Goal: Task Accomplishment & Management: Manage account settings

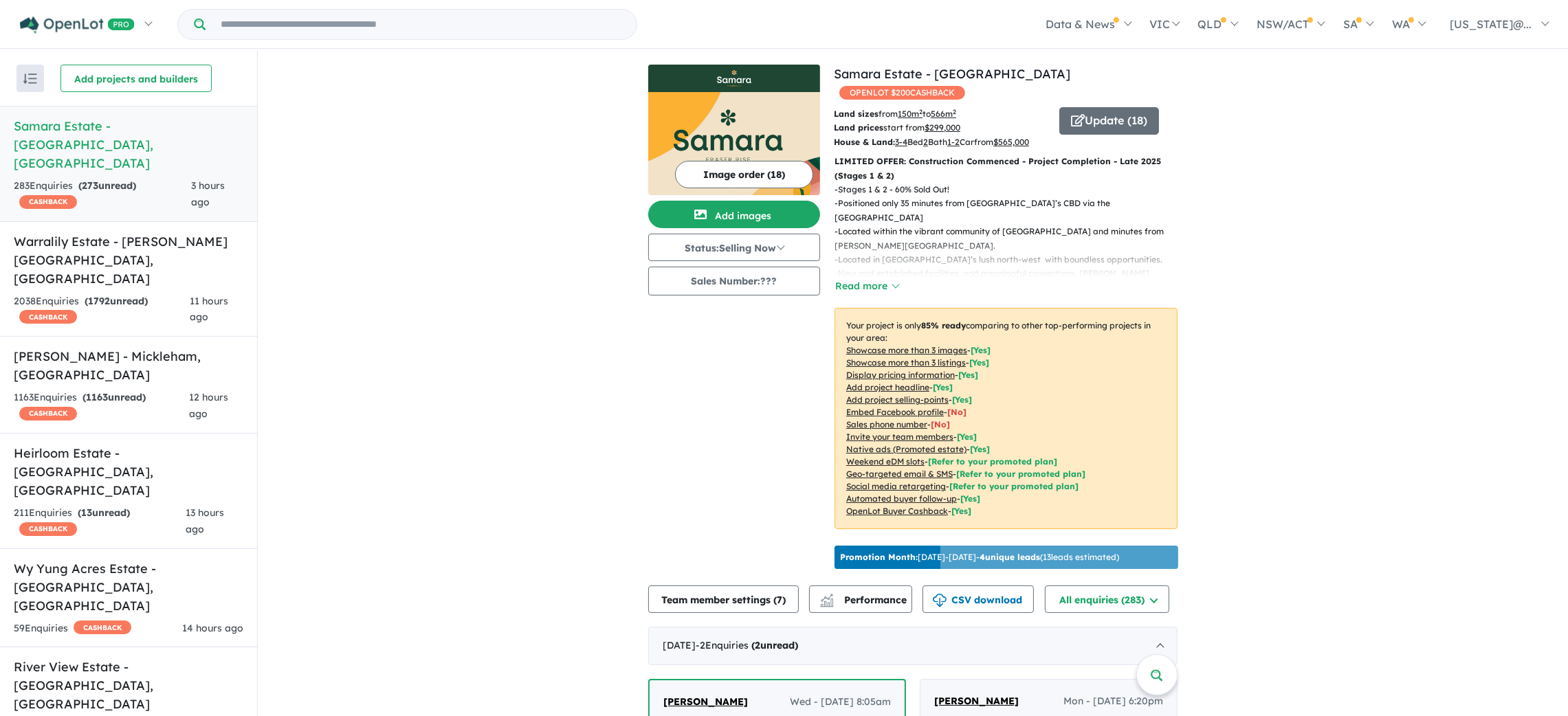
scroll to position [967, 0]
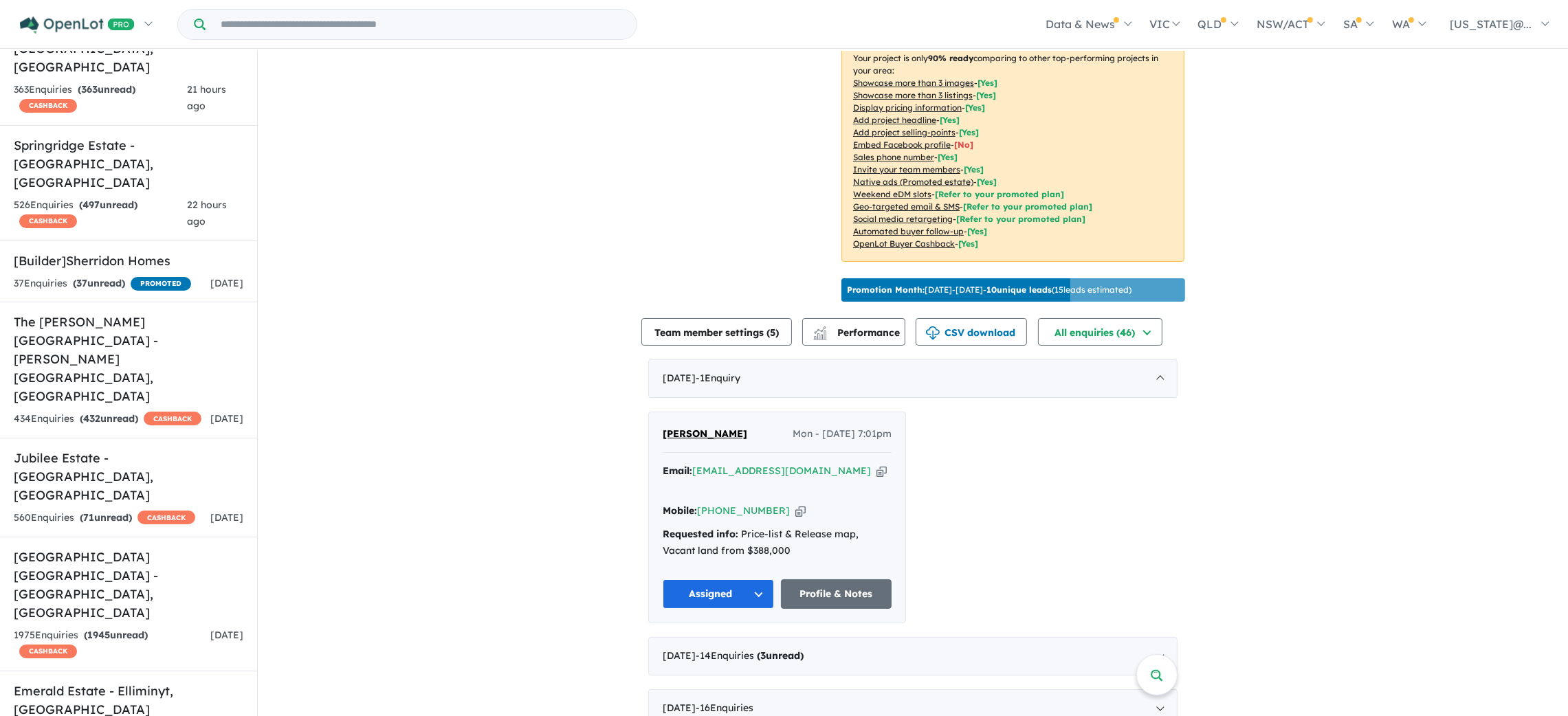
scroll to position [308, 0]
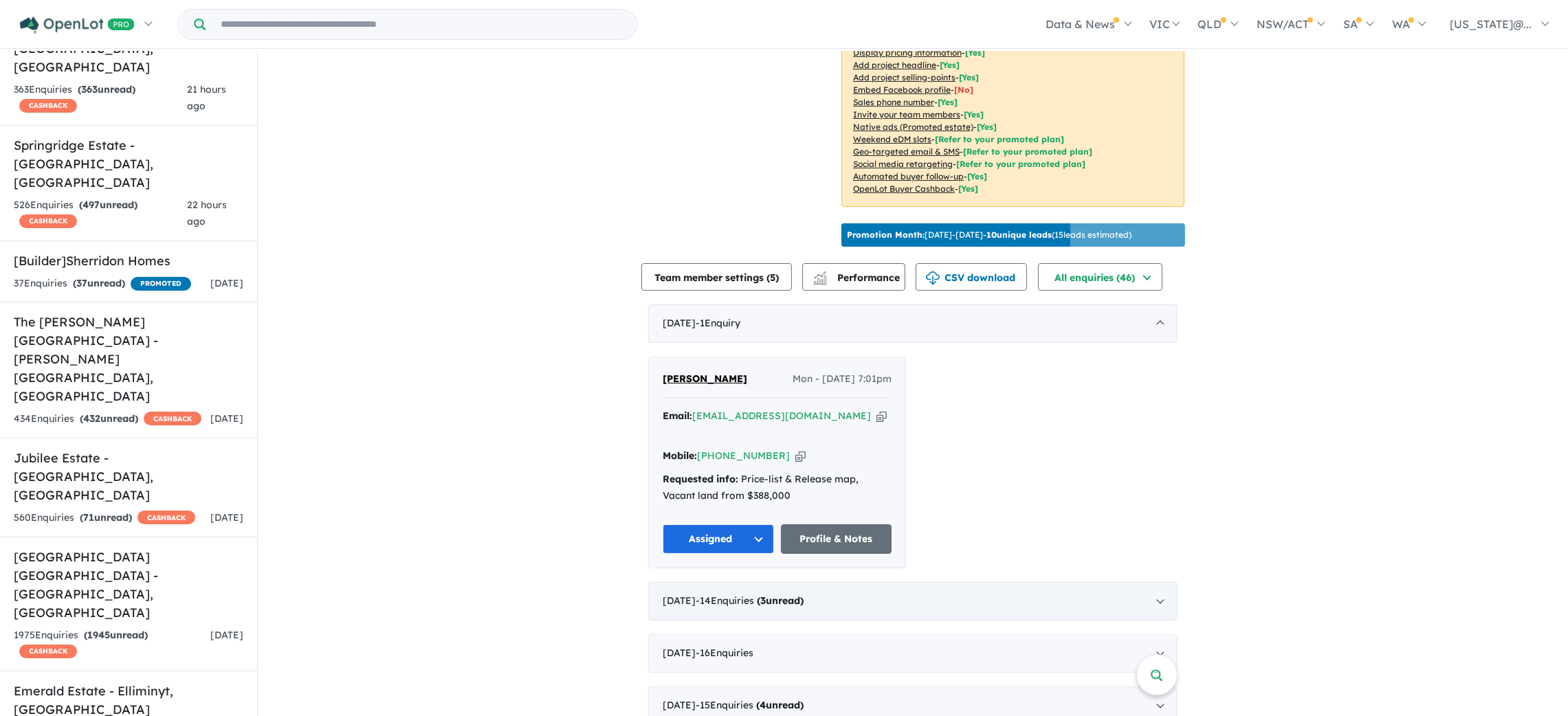
click at [1157, 582] on div "[DATE] - 14 Enquir ies ( 3 unread)" at bounding box center [913, 601] width 530 height 38
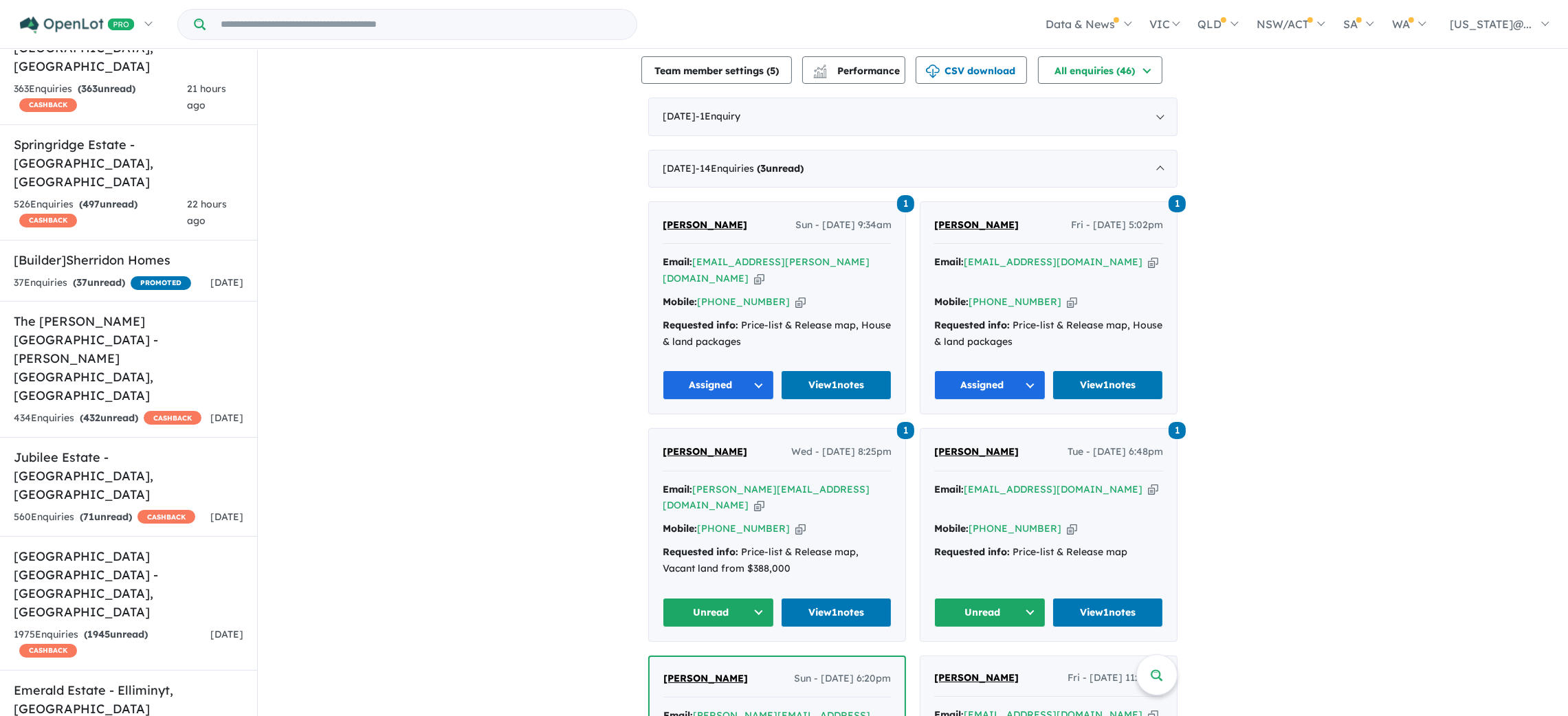
scroll to position [618, 0]
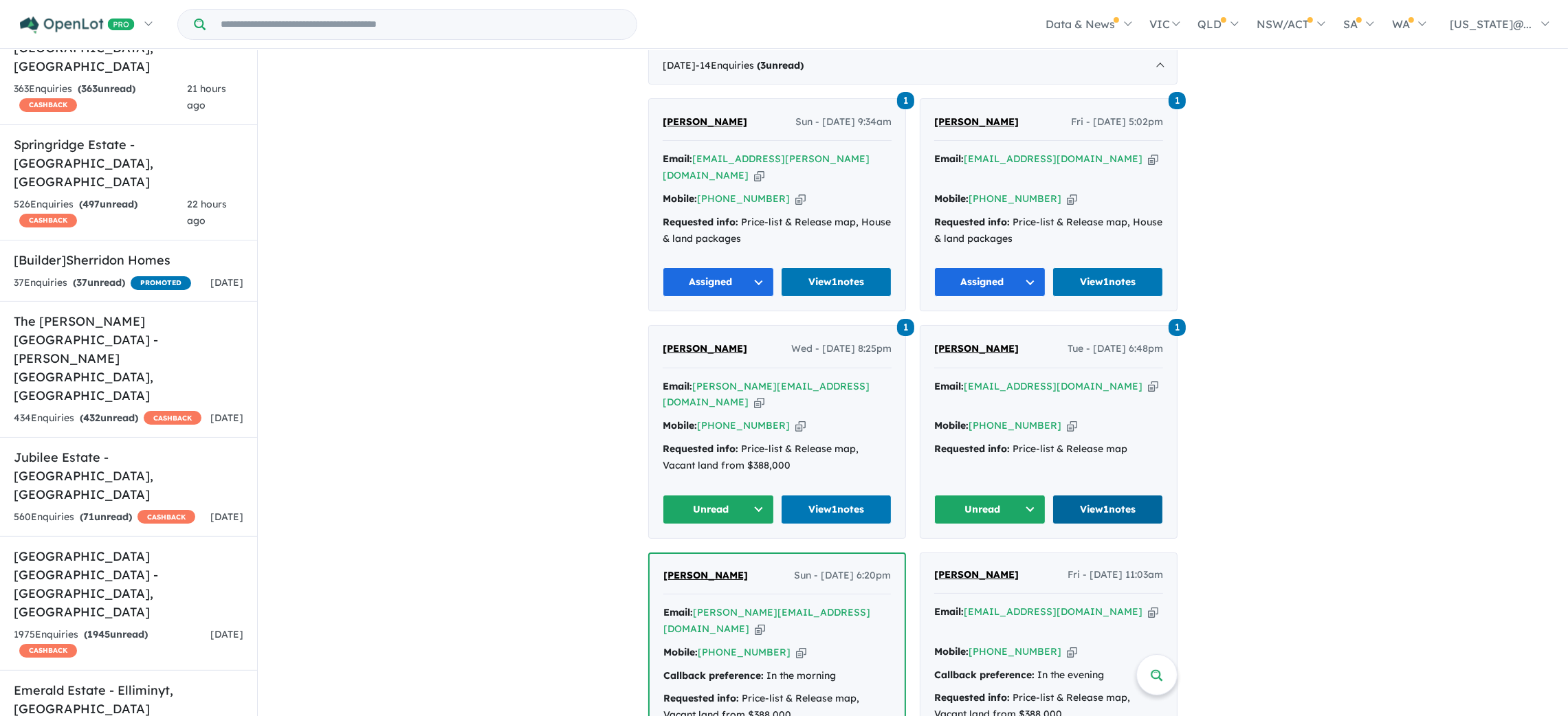
click at [1113, 495] on link "View 1 notes" at bounding box center [1108, 509] width 111 height 30
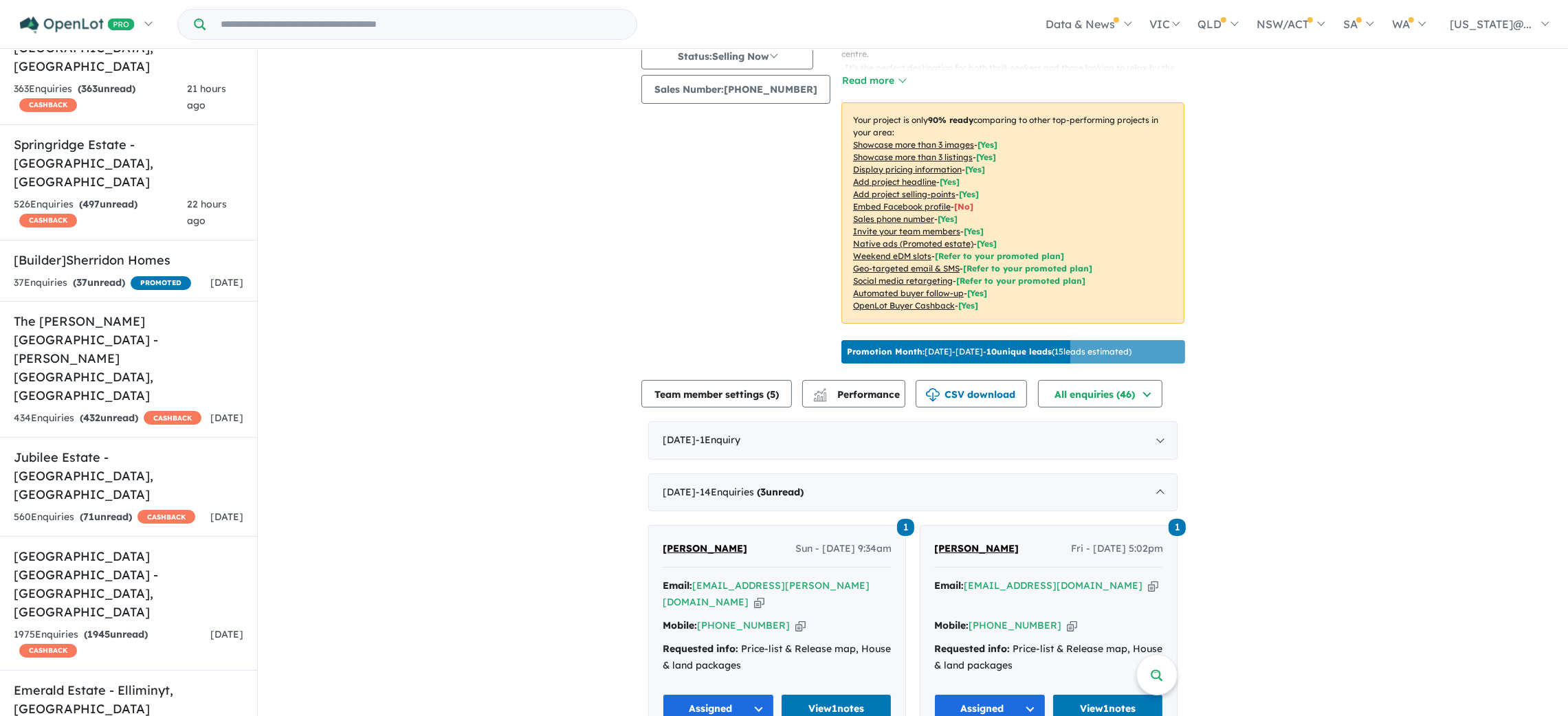
scroll to position [0, 0]
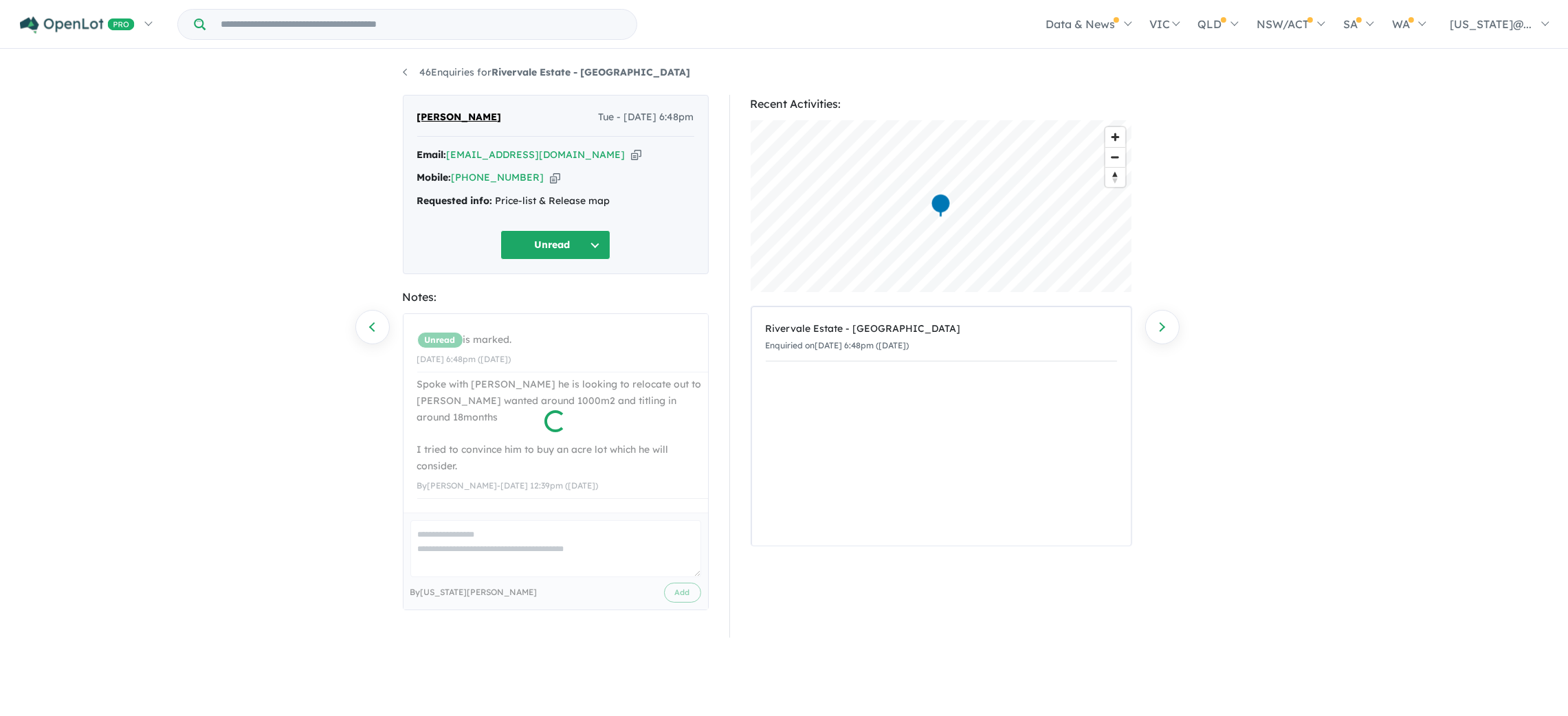
scroll to position [1, 0]
